Goal: Task Accomplishment & Management: Use online tool/utility

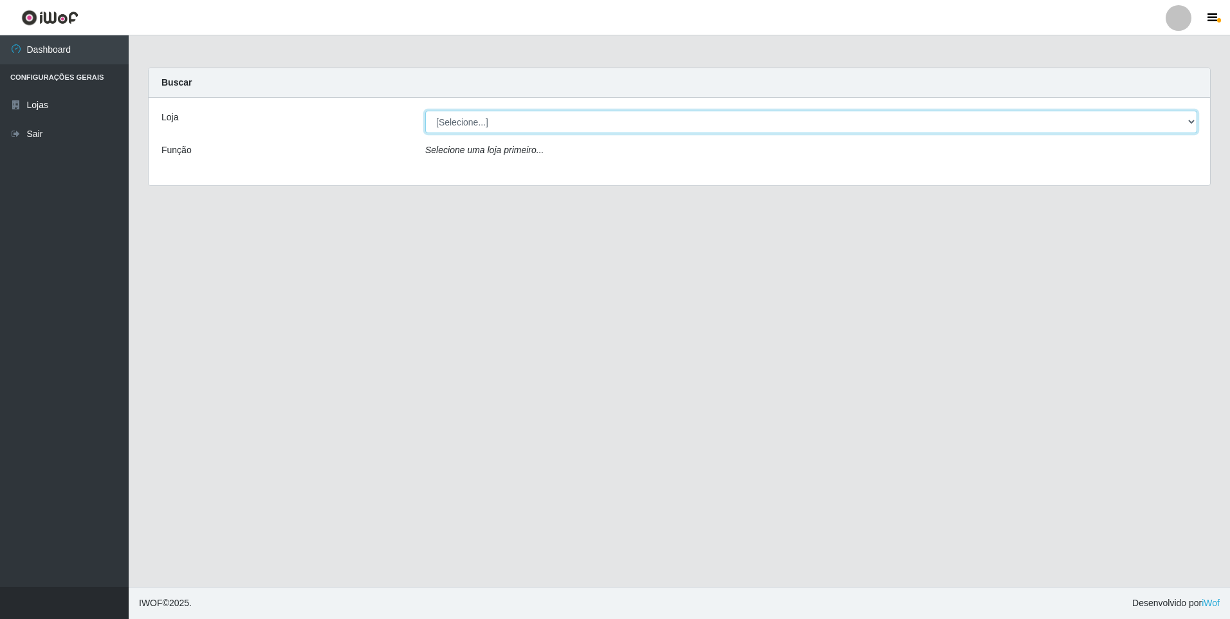
click at [1190, 115] on select "[Selecione...] Extrabom - Loja 01 Centro de Distribuição" at bounding box center [811, 122] width 772 height 23
select select "435"
click at [425, 111] on select "[Selecione...] Extrabom - Loja 01 Centro de Distribuição" at bounding box center [811, 122] width 772 height 23
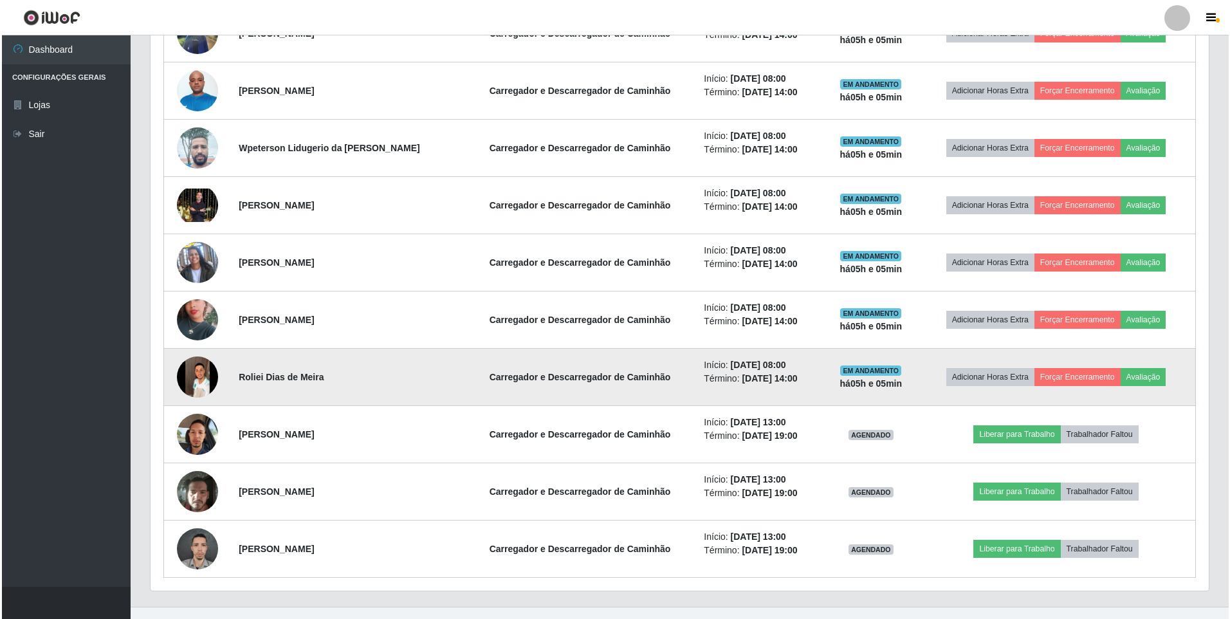
scroll to position [751, 0]
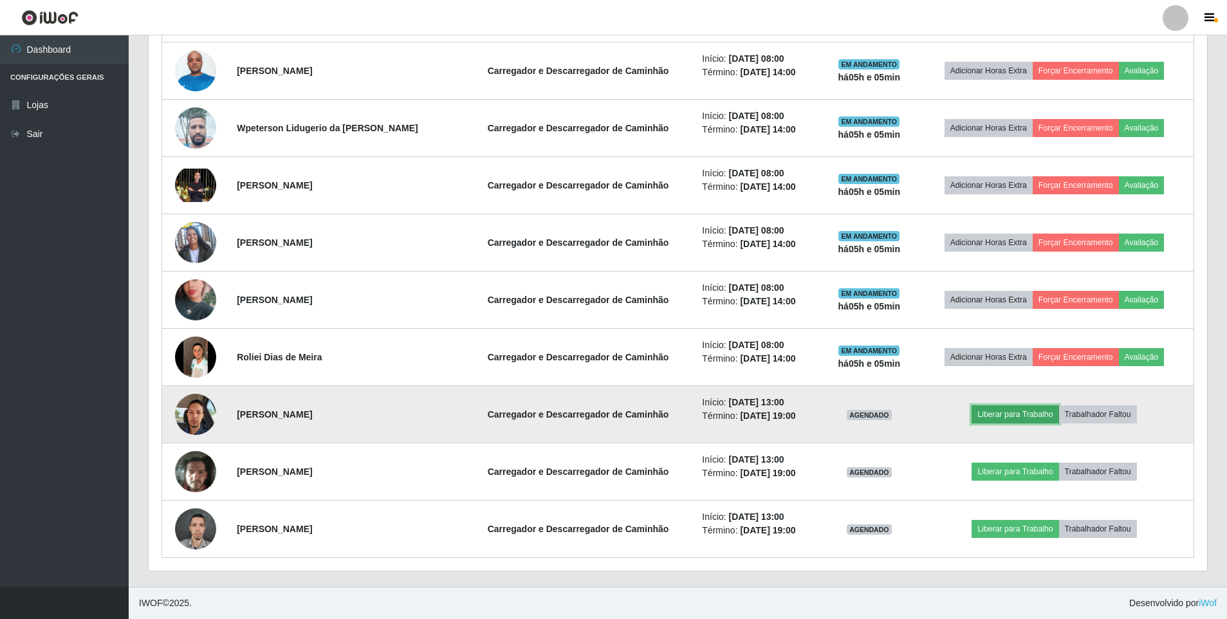
click at [1006, 411] on button "Liberar para Trabalho" at bounding box center [1014, 414] width 87 height 18
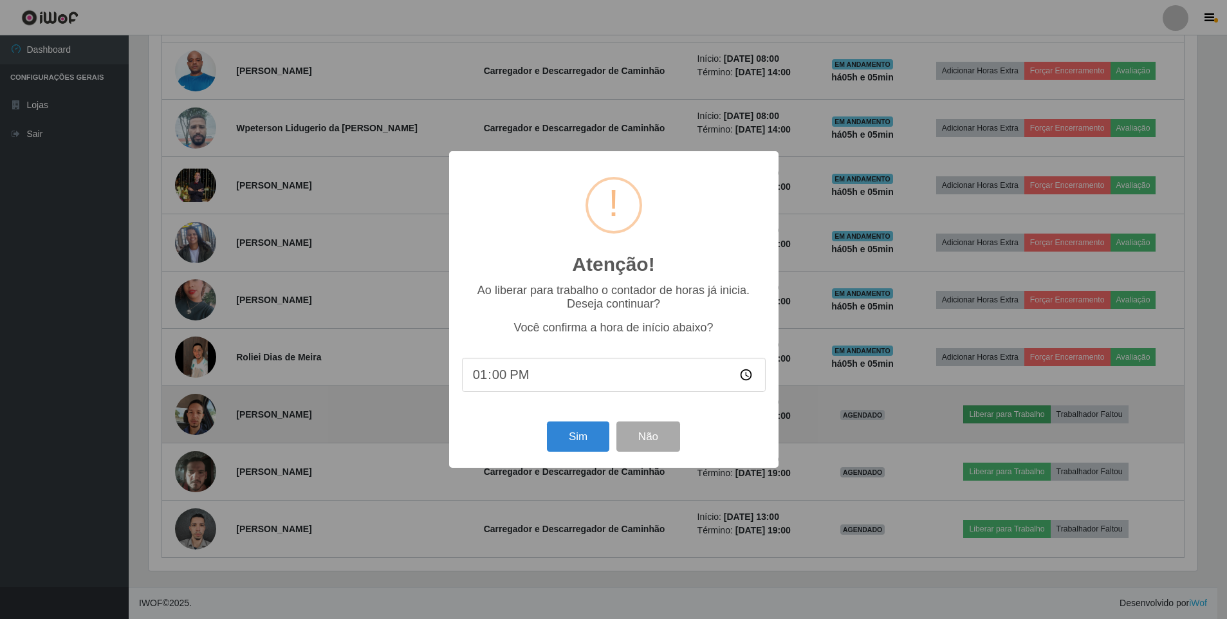
scroll to position [267, 1052]
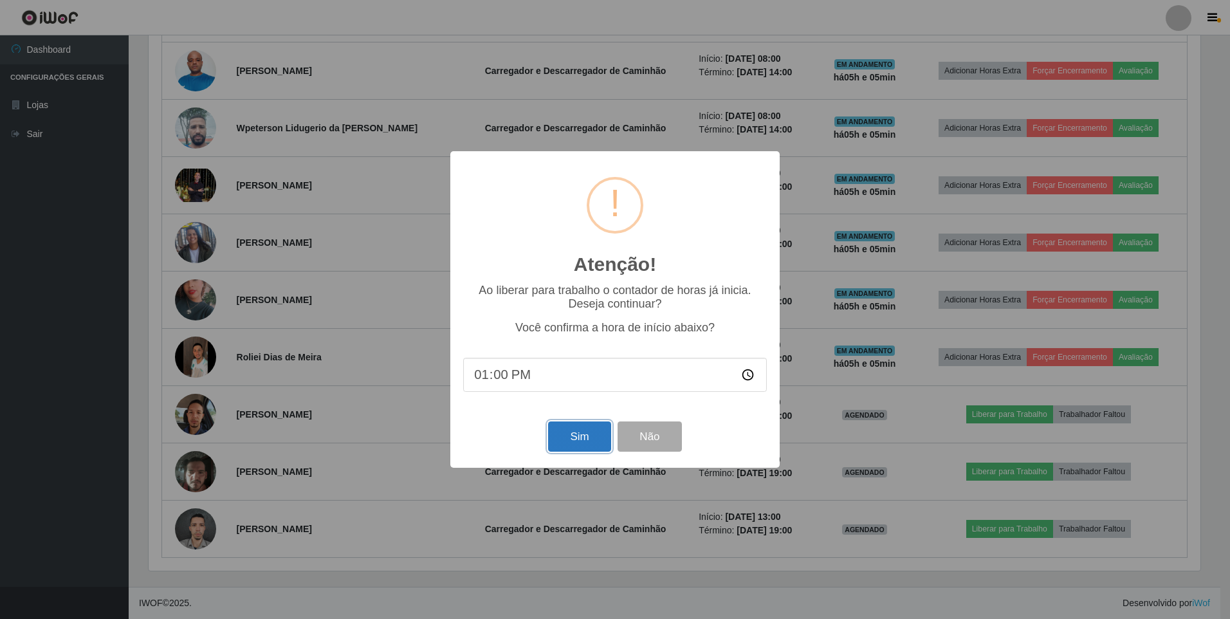
click at [580, 442] on button "Sim" at bounding box center [579, 436] width 62 height 30
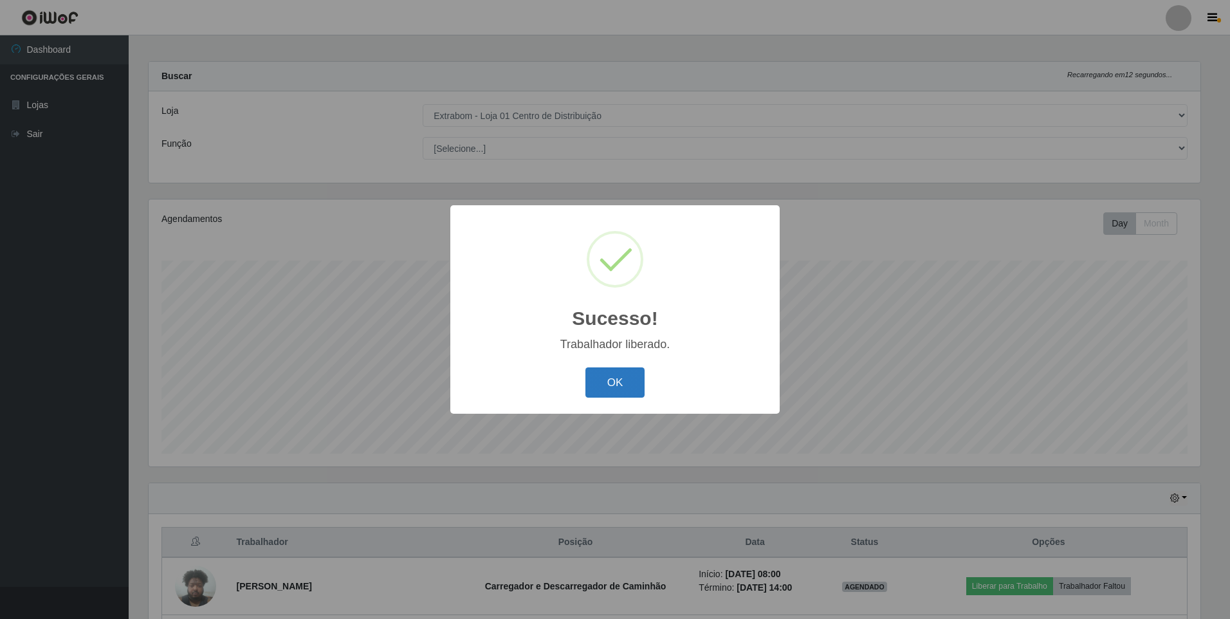
click at [604, 384] on button "OK" at bounding box center [615, 382] width 60 height 30
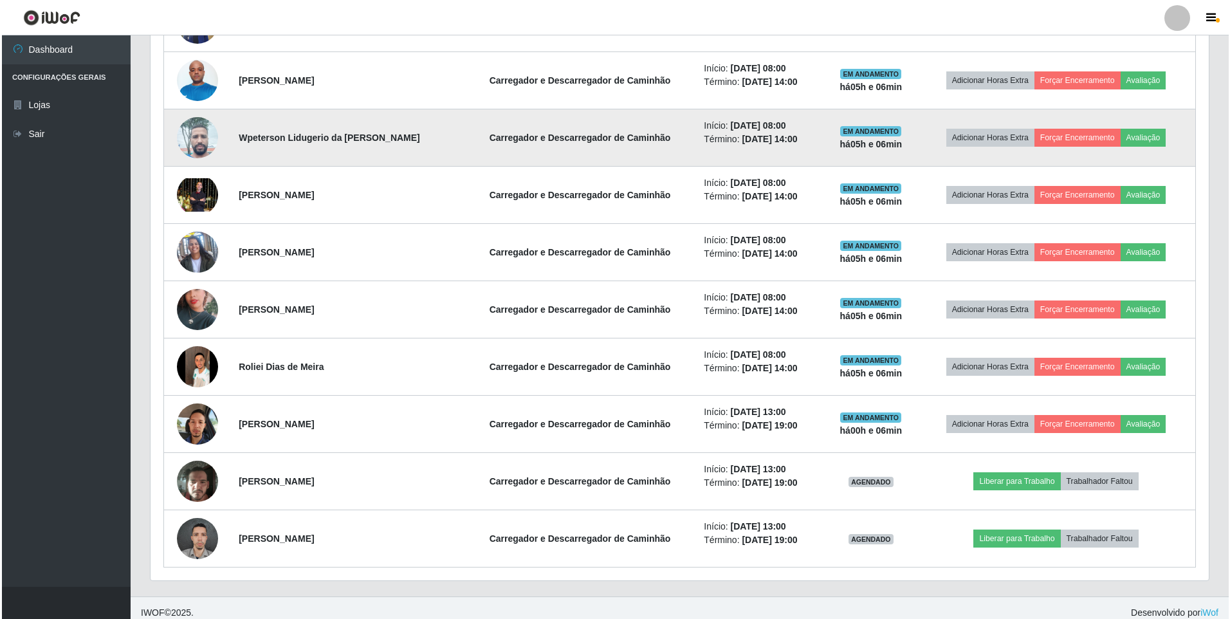
scroll to position [751, 0]
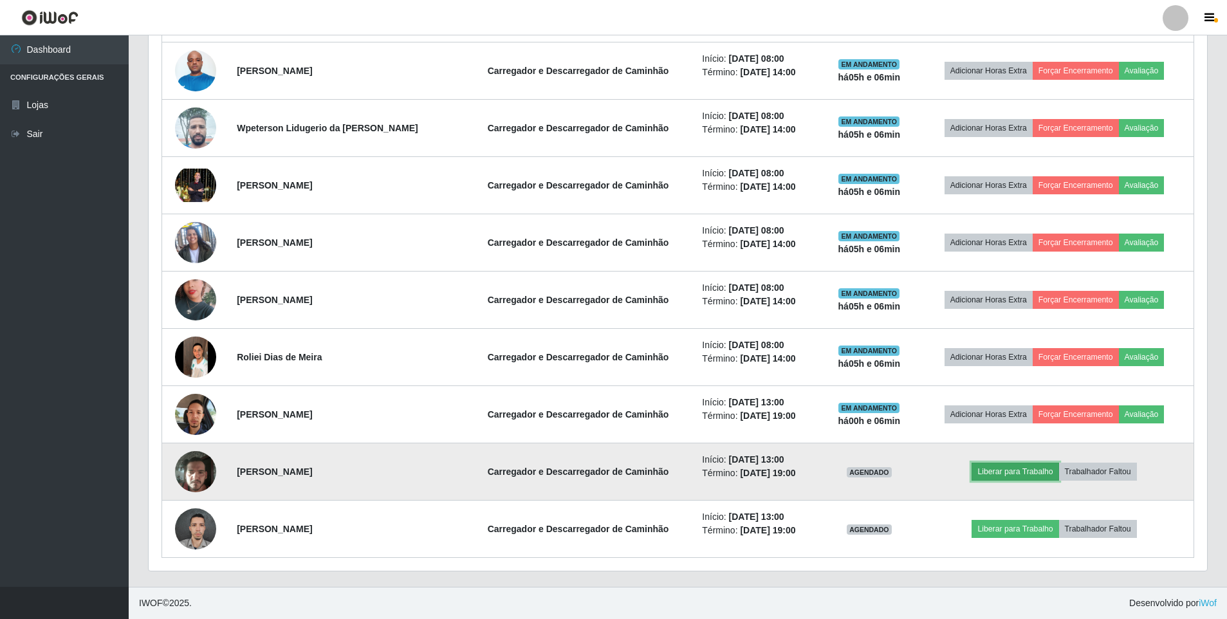
click at [1011, 468] on button "Liberar para Trabalho" at bounding box center [1014, 472] width 87 height 18
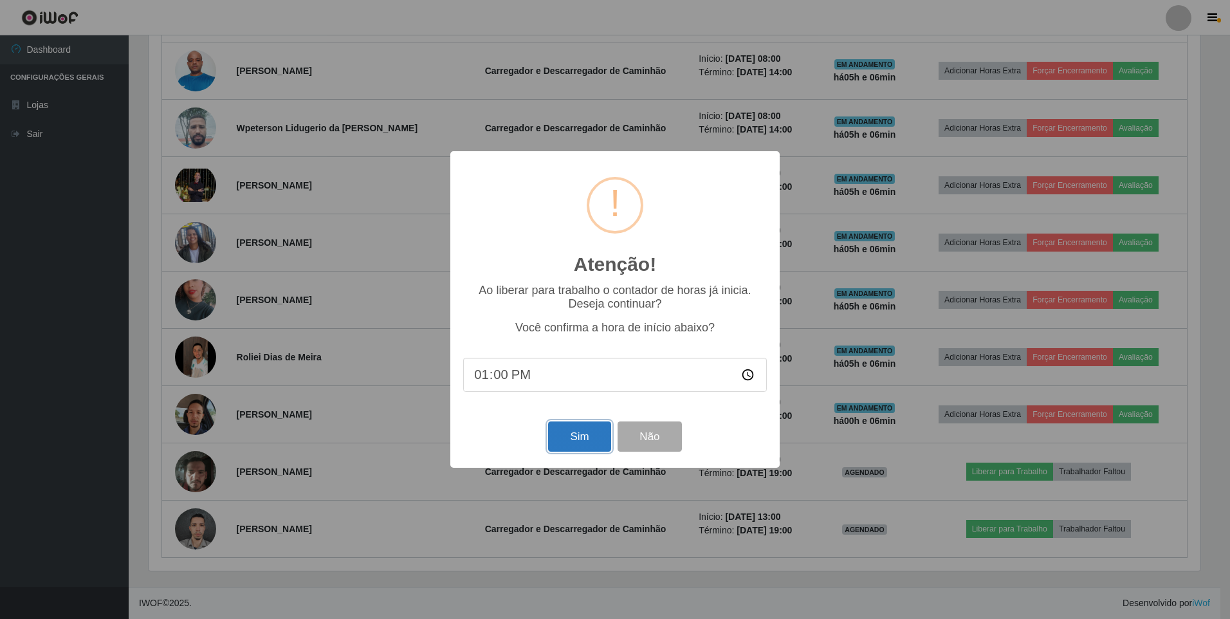
click at [576, 446] on button "Sim" at bounding box center [579, 436] width 62 height 30
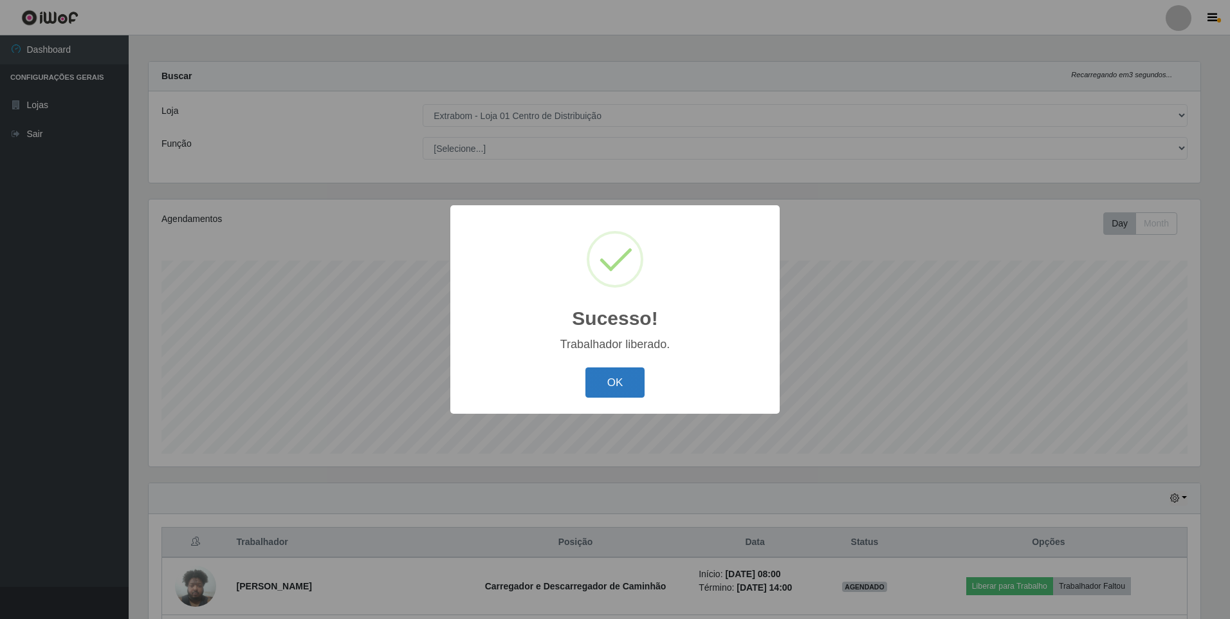
click at [617, 379] on button "OK" at bounding box center [615, 382] width 60 height 30
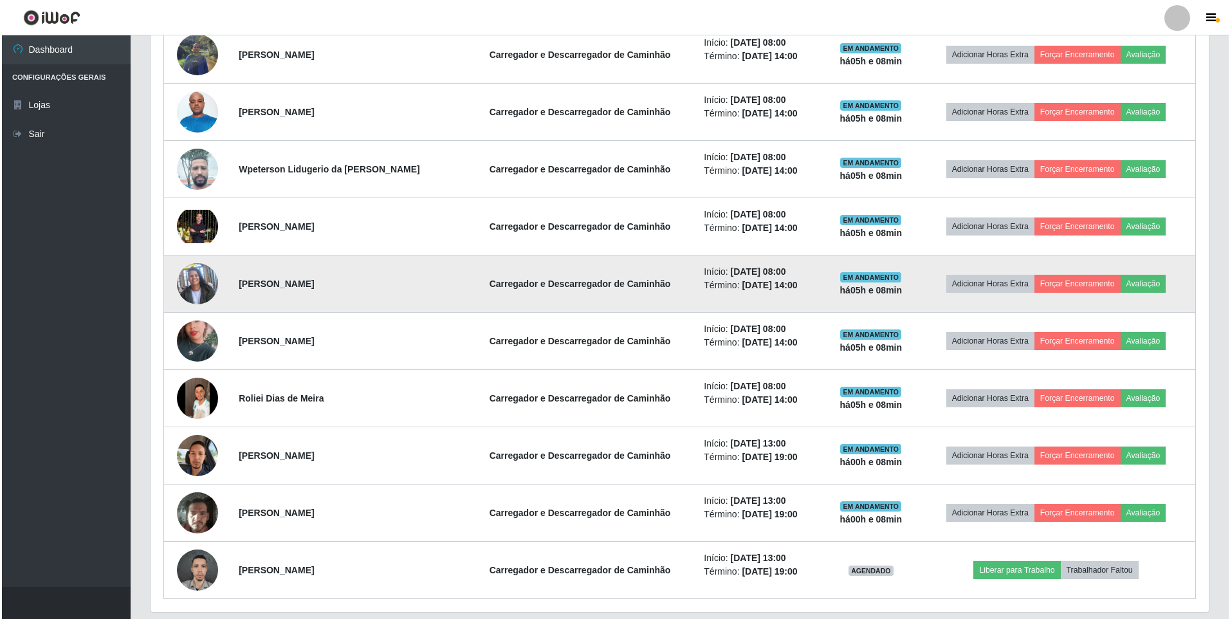
scroll to position [751, 0]
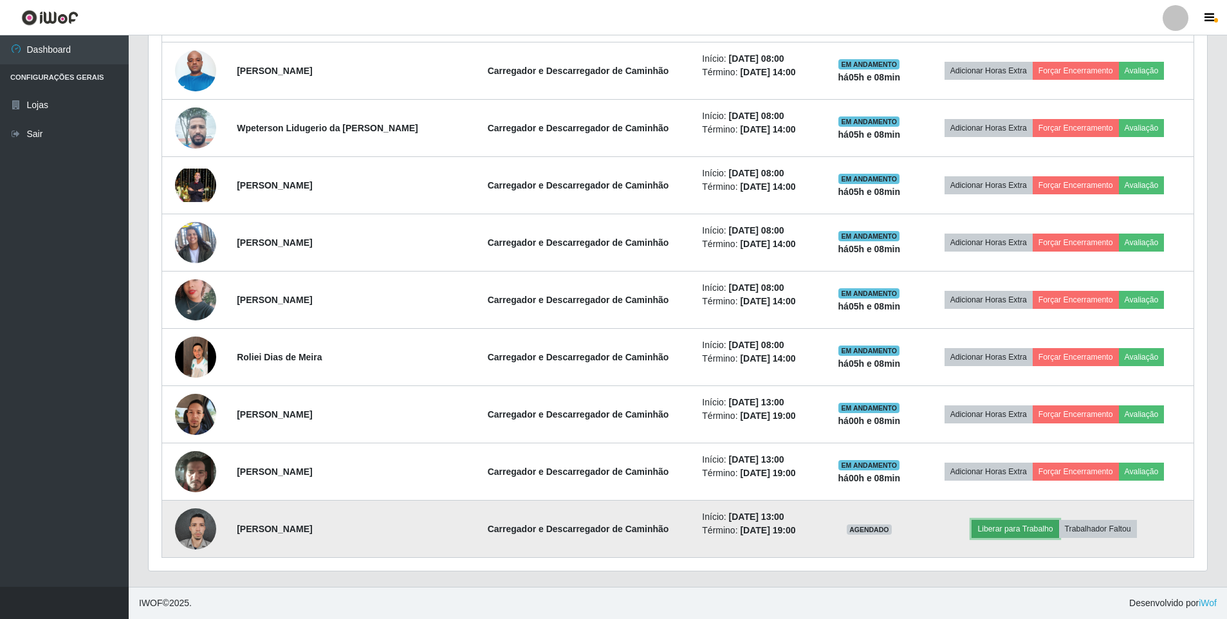
click at [1016, 531] on button "Liberar para Trabalho" at bounding box center [1014, 529] width 87 height 18
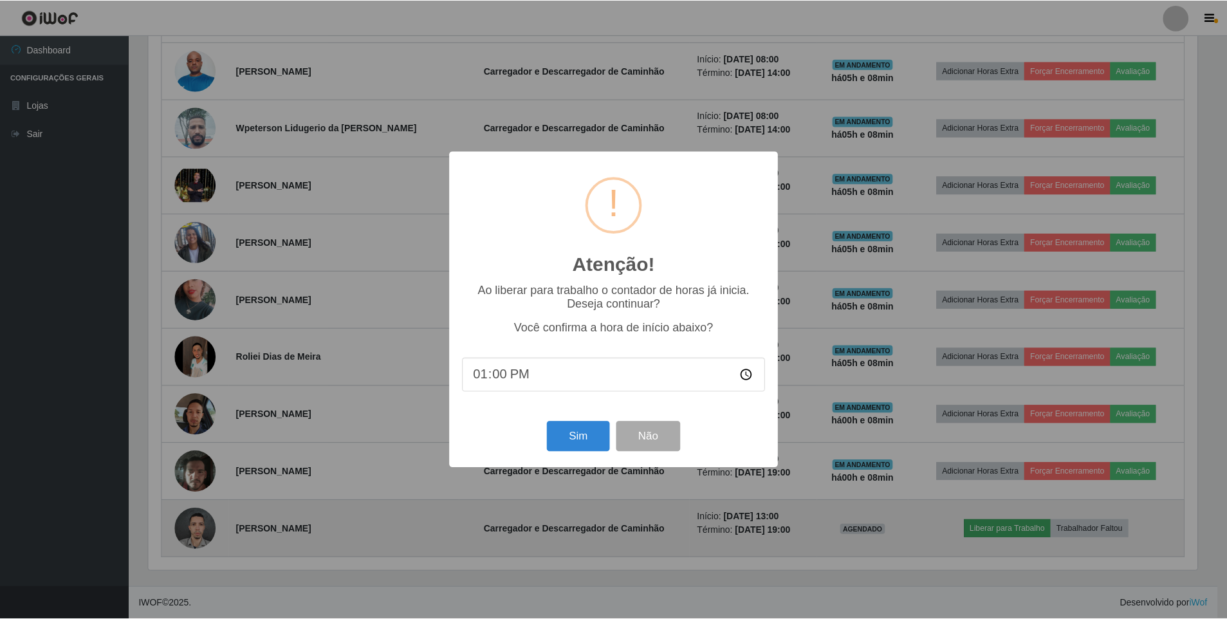
scroll to position [267, 1052]
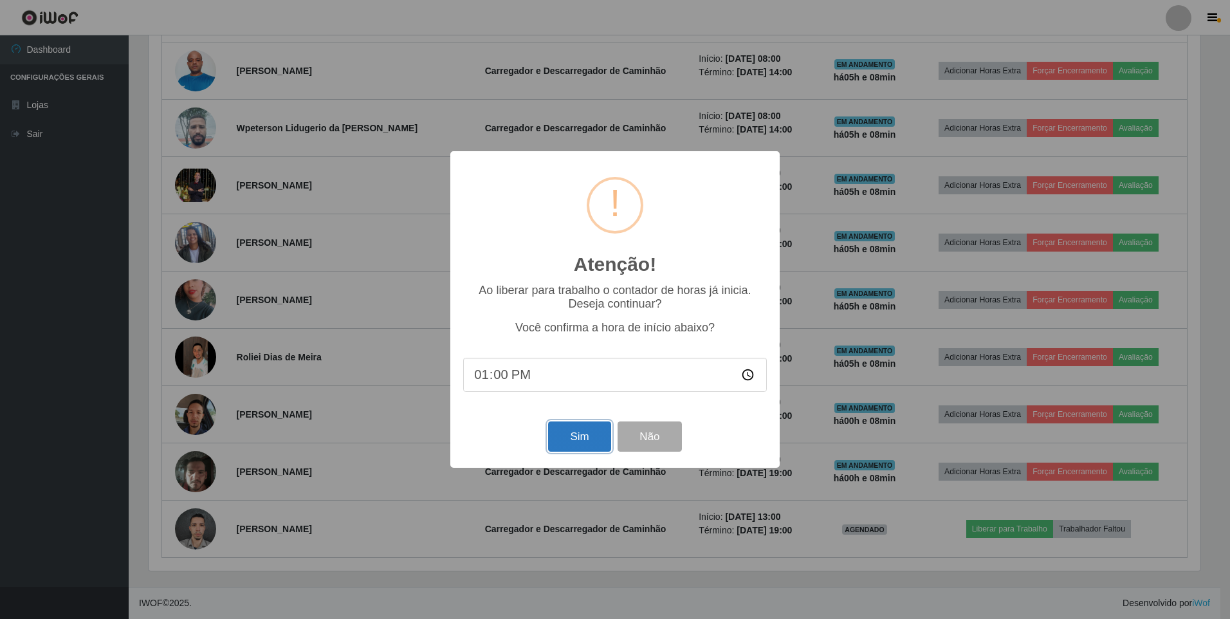
click at [569, 446] on button "Sim" at bounding box center [579, 436] width 62 height 30
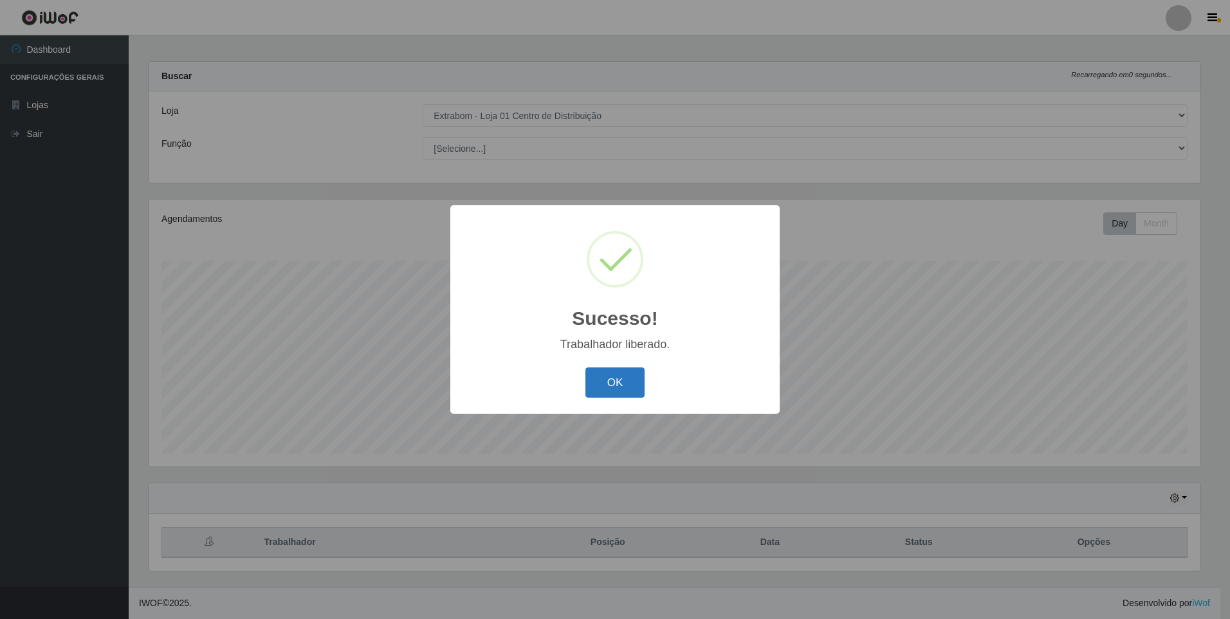
click at [611, 391] on button "OK" at bounding box center [615, 382] width 60 height 30
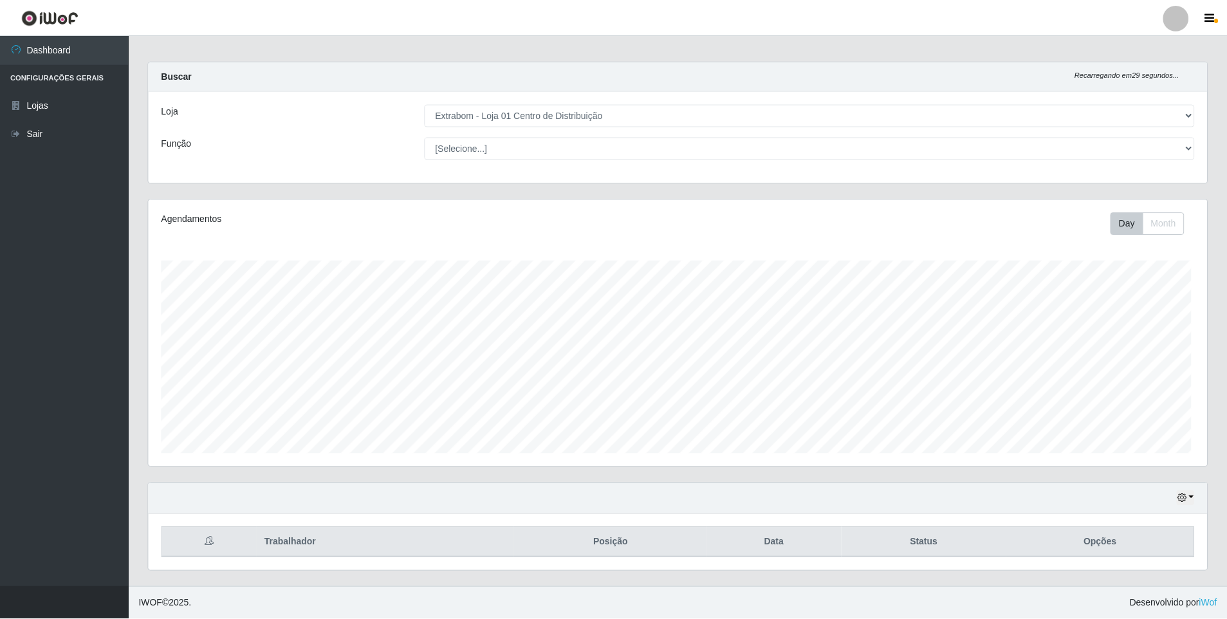
scroll to position [267, 1058]
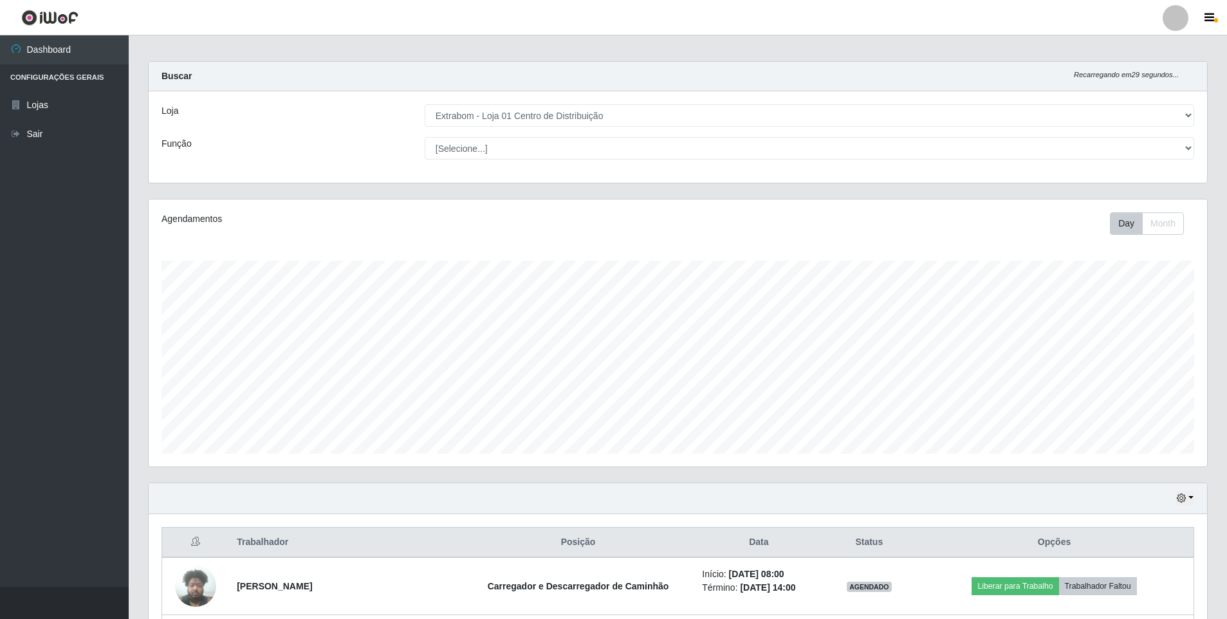
click at [1097, 556] on th "Opções" at bounding box center [1054, 543] width 279 height 30
click at [1097, 555] on th "Opções" at bounding box center [1054, 543] width 279 height 30
click at [1097, 502] on div "Hoje 1 dia 3 dias 1 Semana Não encerrados" at bounding box center [678, 498] width 1058 height 31
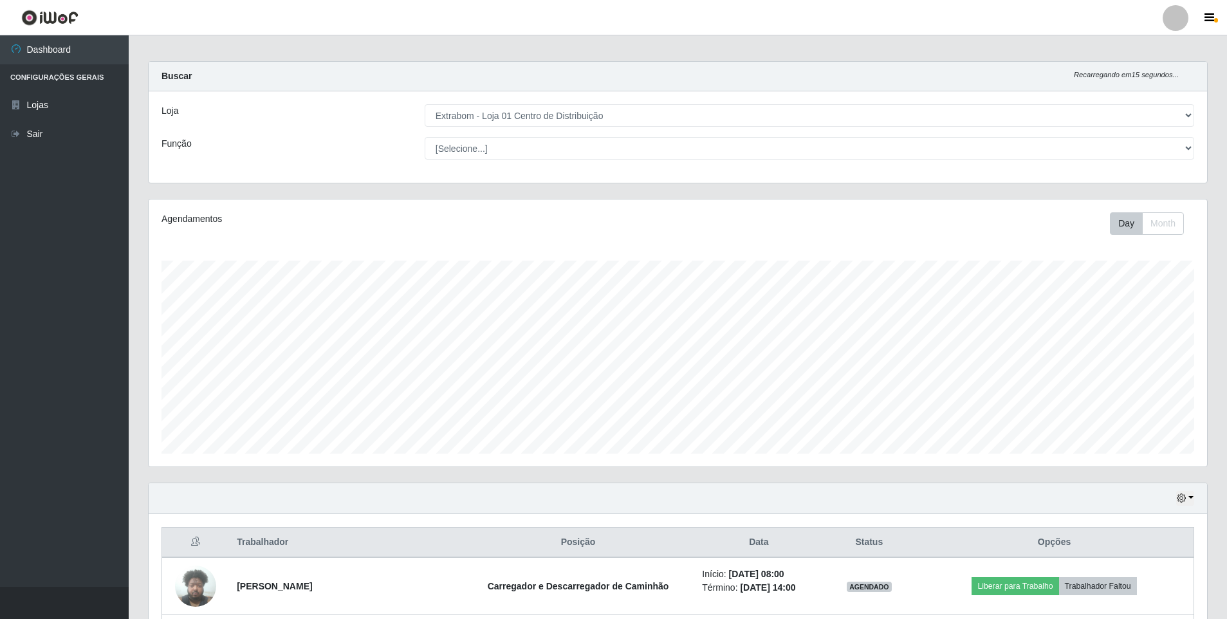
click at [1096, 513] on div "Hoje 1 dia 3 dias 1 Semana Não encerrados" at bounding box center [678, 498] width 1058 height 31
click at [937, 63] on div "Buscar Recarregando em 13 segundos..." at bounding box center [678, 77] width 1058 height 30
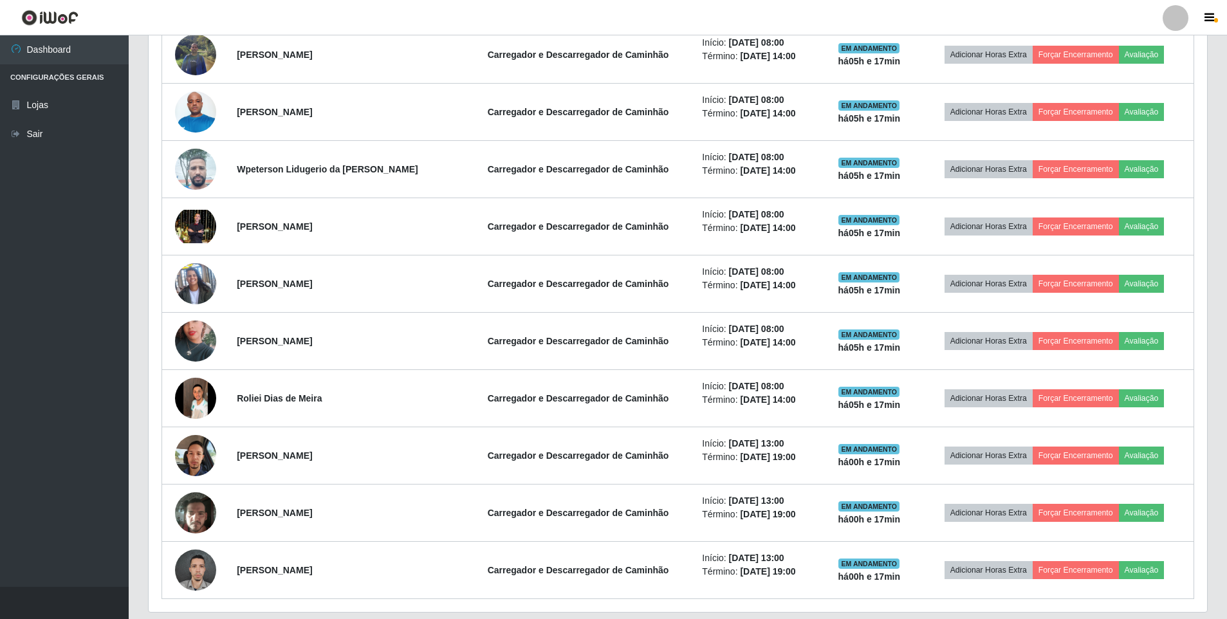
scroll to position [751, 0]
